Goal: Find specific page/section: Find specific page/section

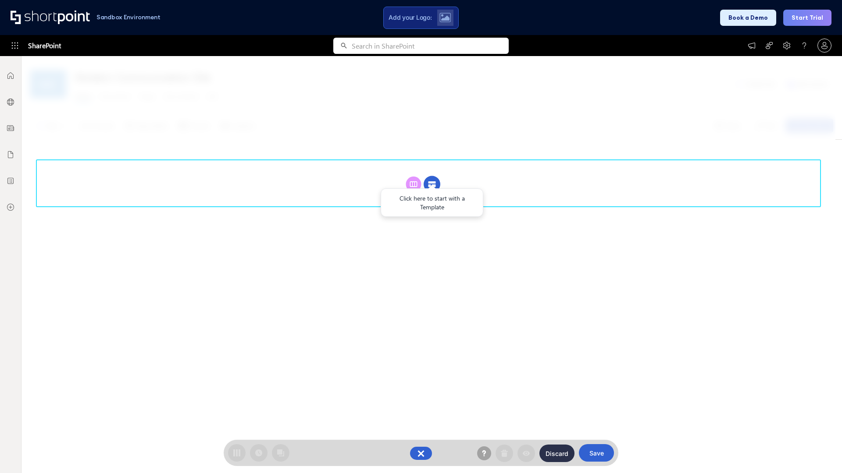
click at [432, 176] on circle at bounding box center [431, 184] width 17 height 17
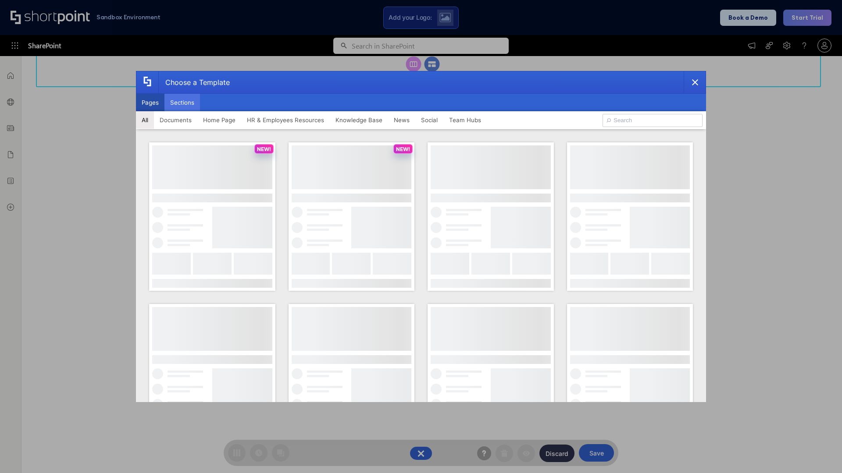
click at [182, 103] on button "Sections" at bounding box center [182, 103] width 36 height 18
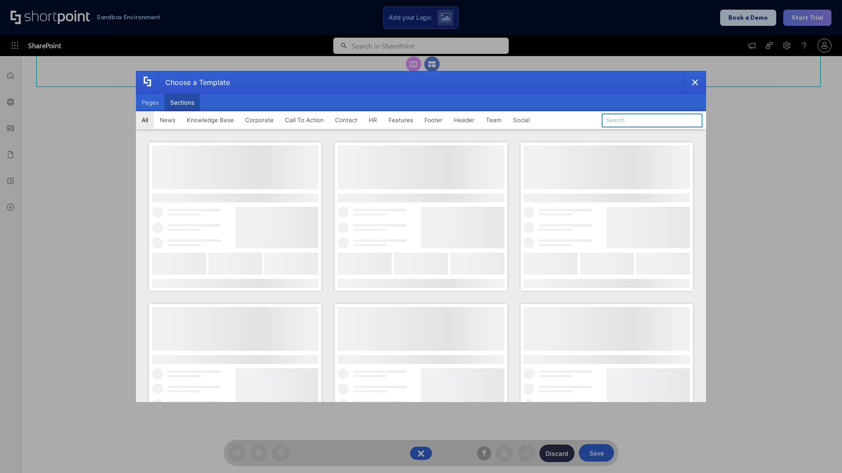
type input "Announcements"
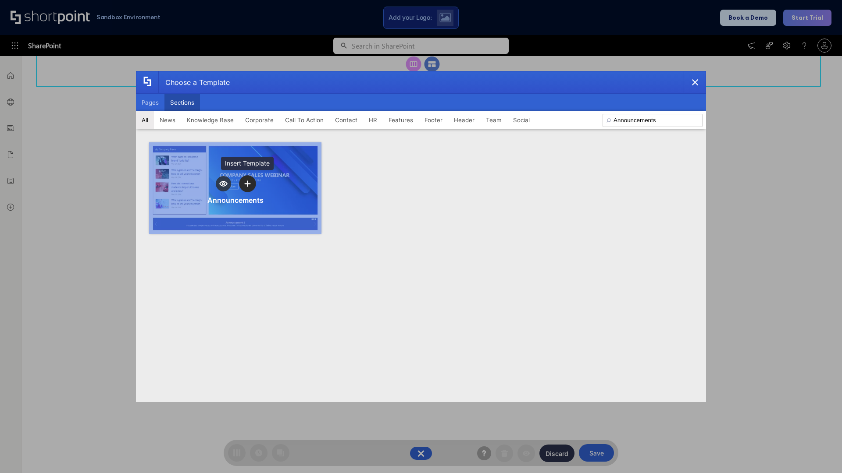
click at [247, 184] on icon "template selector" at bounding box center [247, 184] width 6 height 6
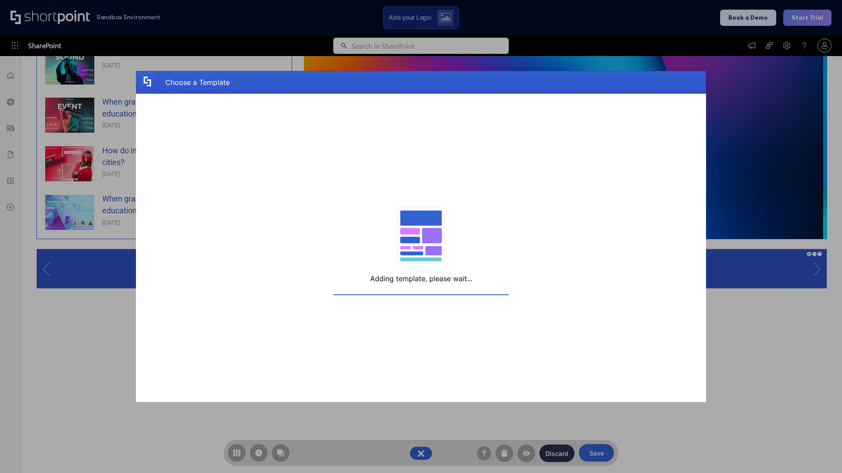
scroll to position [7, 7]
